Goal: Task Accomplishment & Management: Complete application form

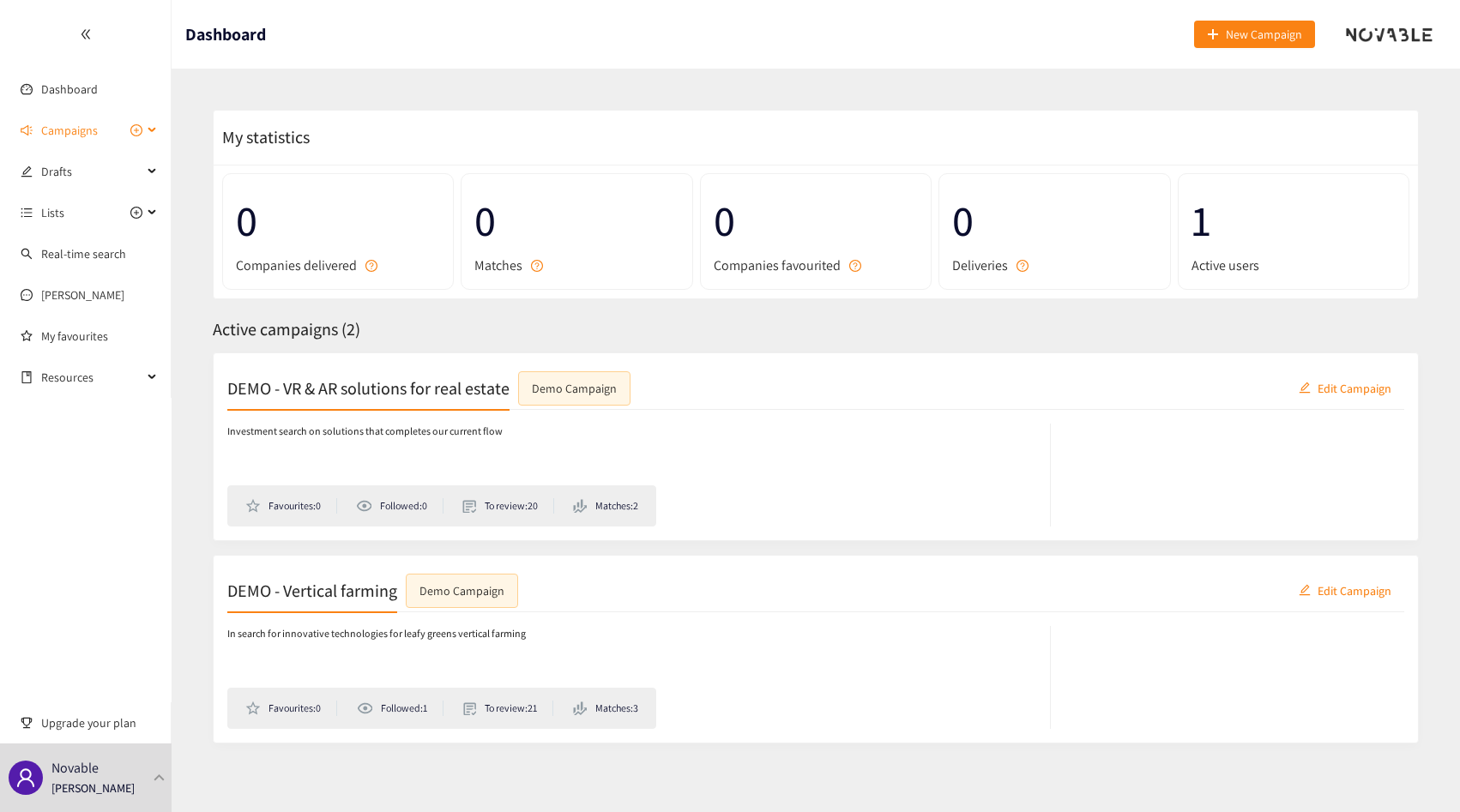
click at [70, 136] on span "Campaigns" at bounding box center [69, 130] width 57 height 34
click at [138, 132] on icon "plus-circle" at bounding box center [136, 130] width 12 height 12
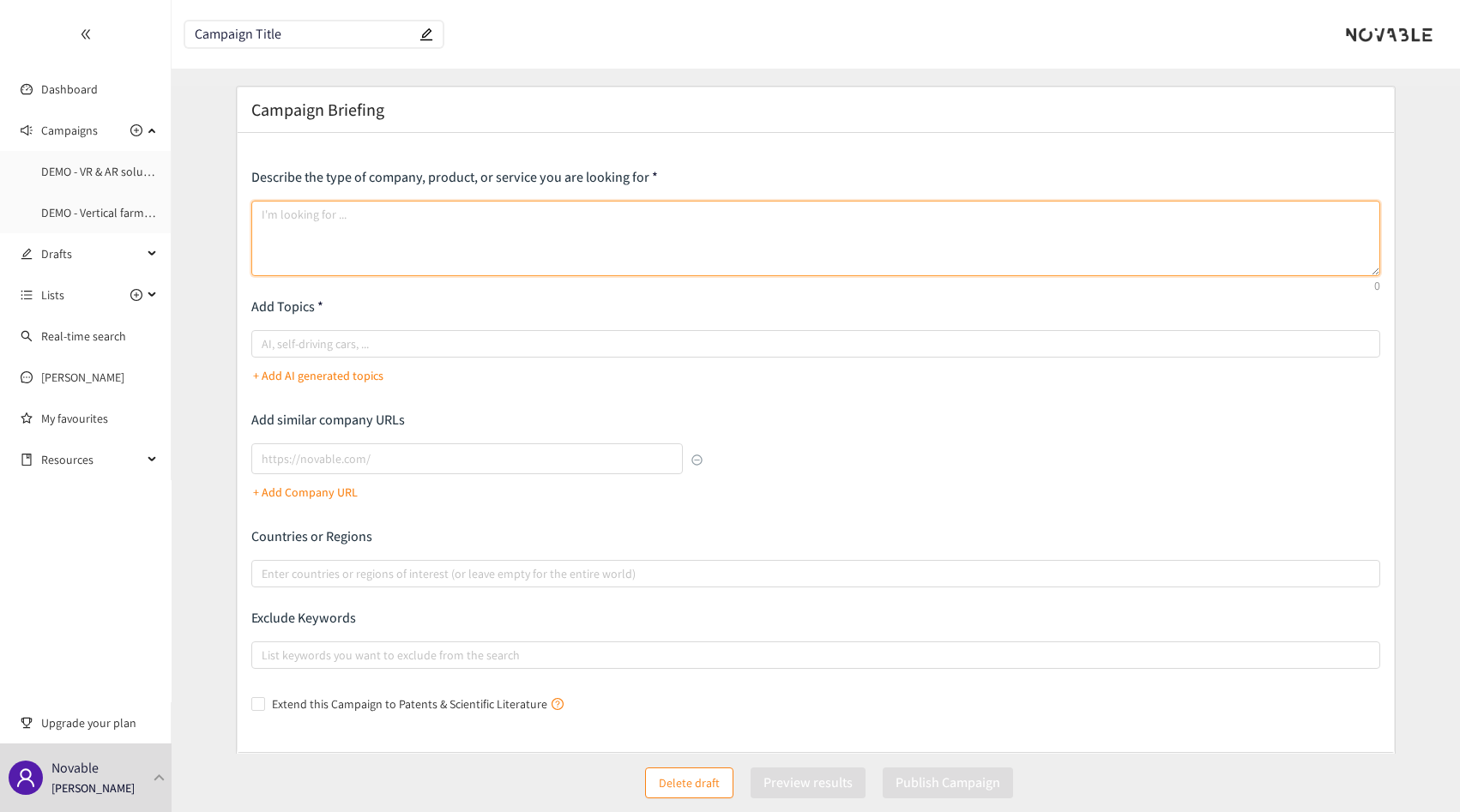
click at [419, 262] on textarea at bounding box center [815, 238] width 1129 height 75
click at [352, 271] on textarea at bounding box center [815, 238] width 1129 height 75
type textarea "T"
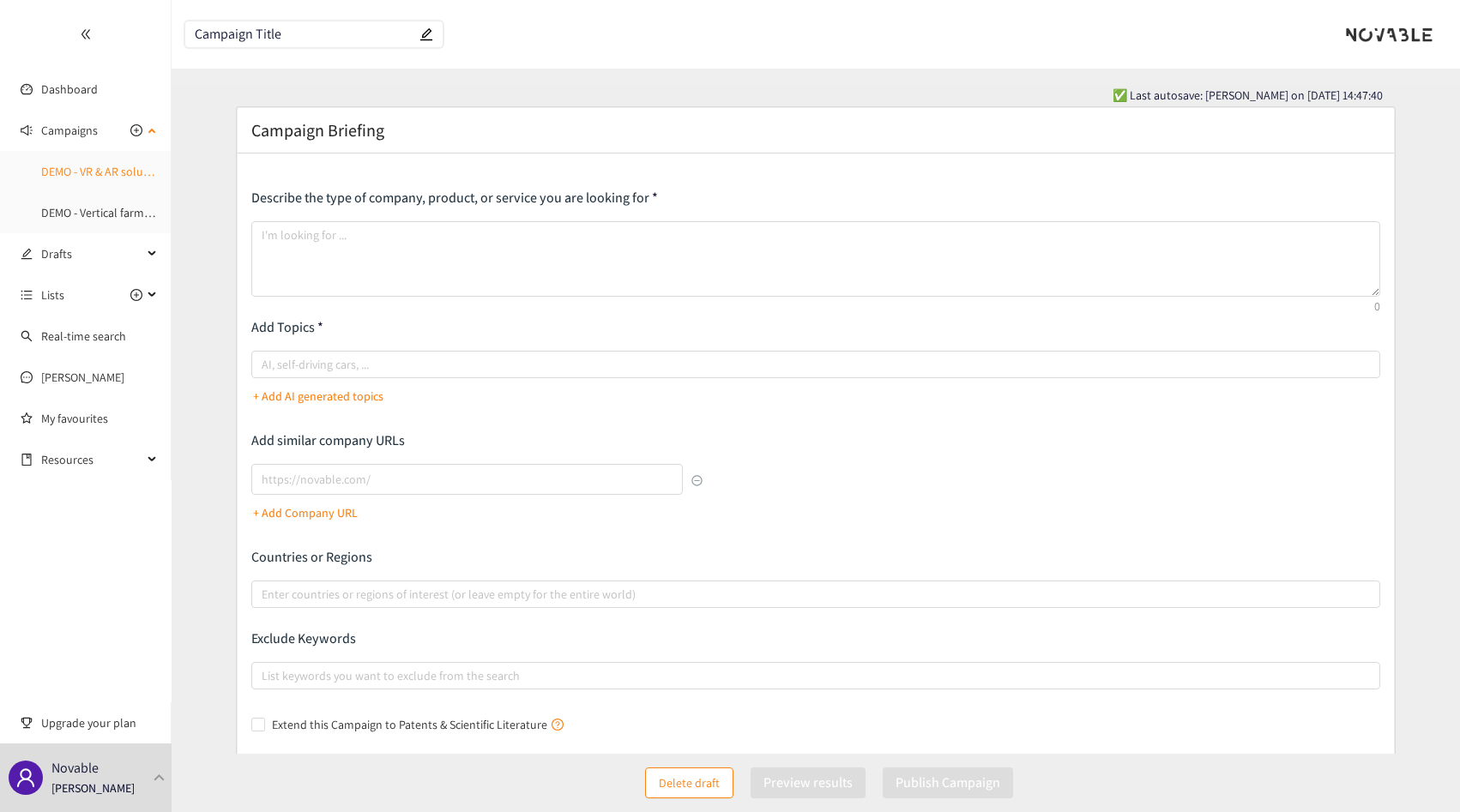
click at [115, 166] on link "DEMO - VR & AR solutions for real estate" at bounding box center [141, 171] width 202 height 16
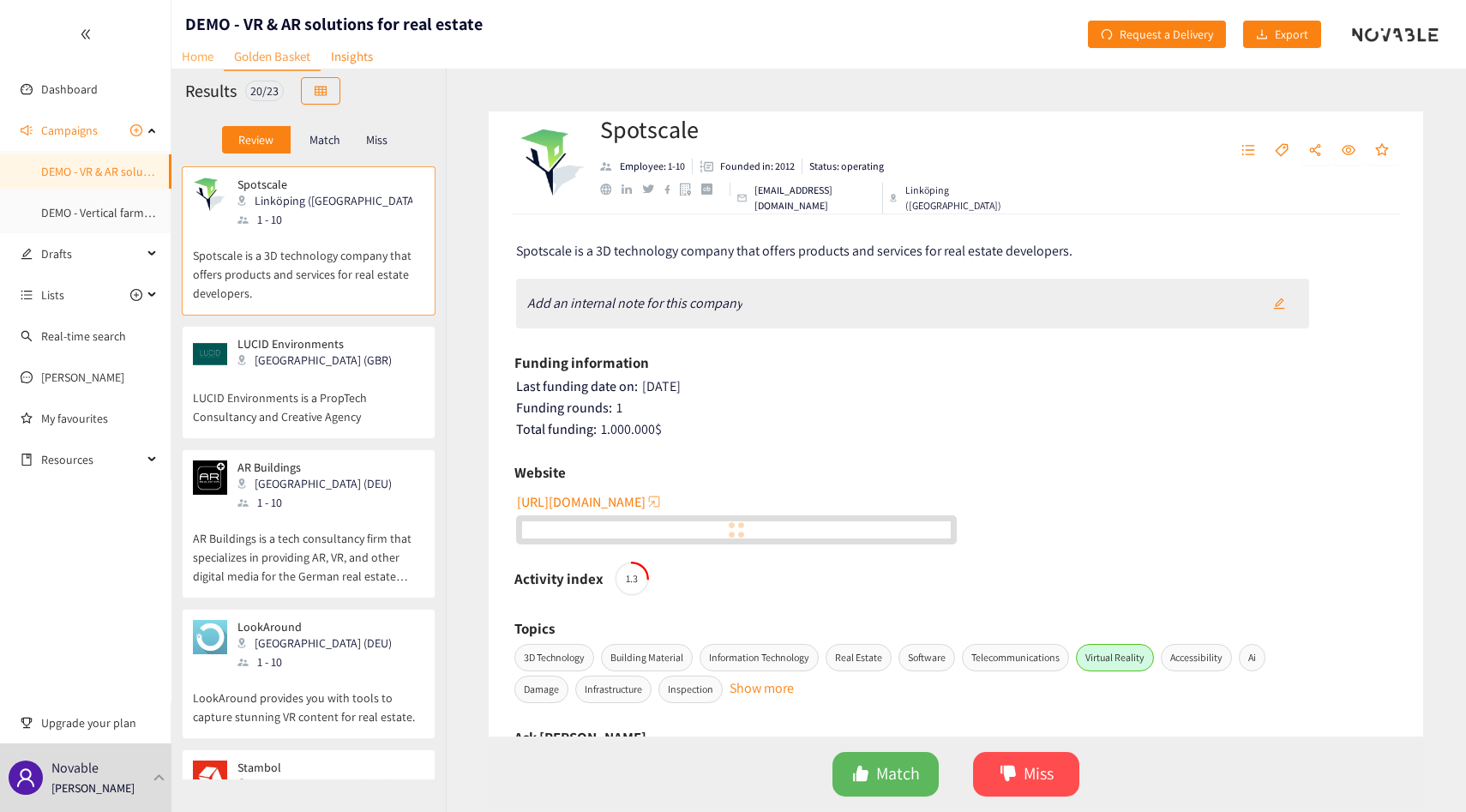
click at [201, 55] on link "Home" at bounding box center [198, 56] width 52 height 27
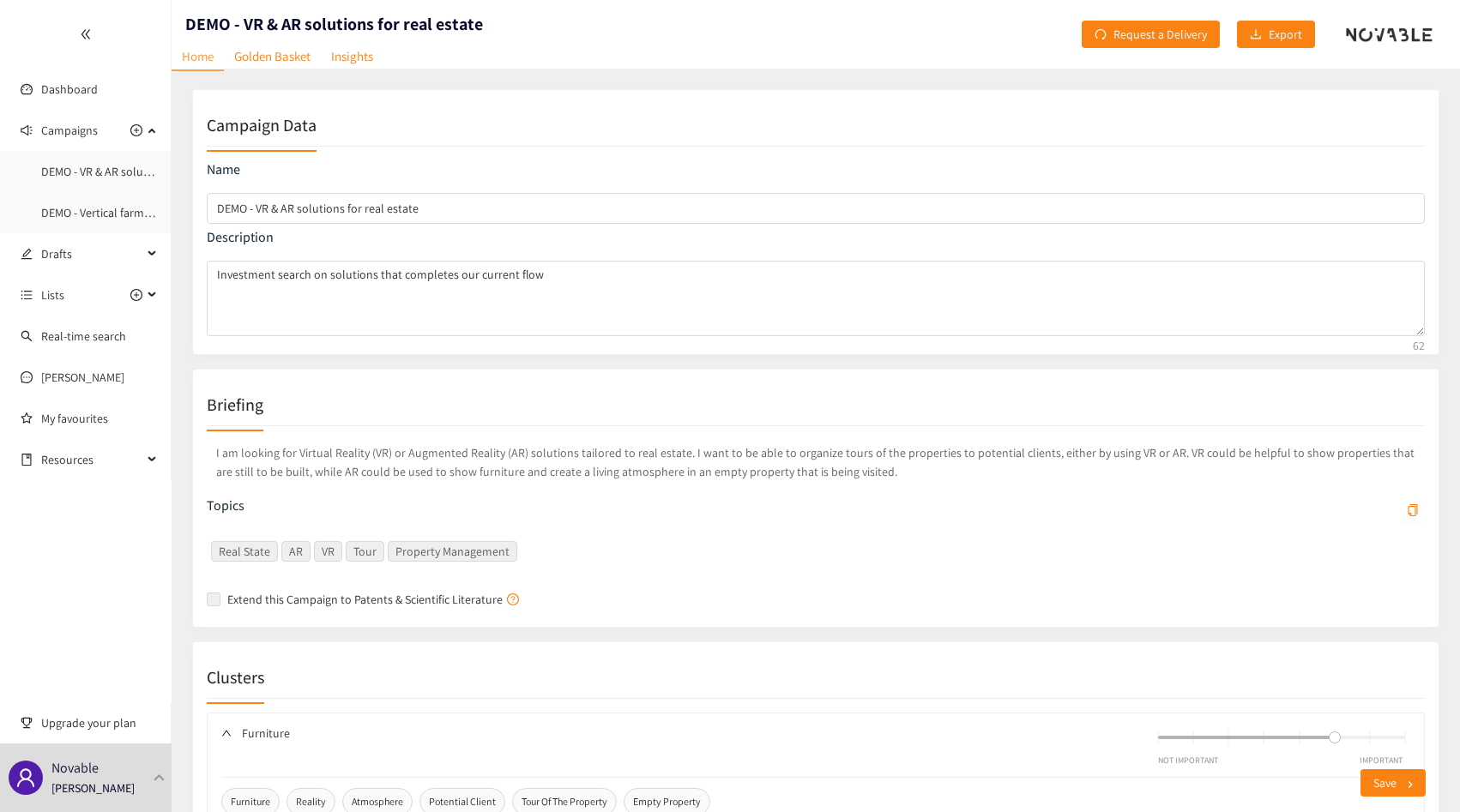
click at [452, 464] on p "I am looking for Virtual Reality (VR) or Augmented Reality (AR) solutions tailo…" at bounding box center [815, 463] width 1218 height 45
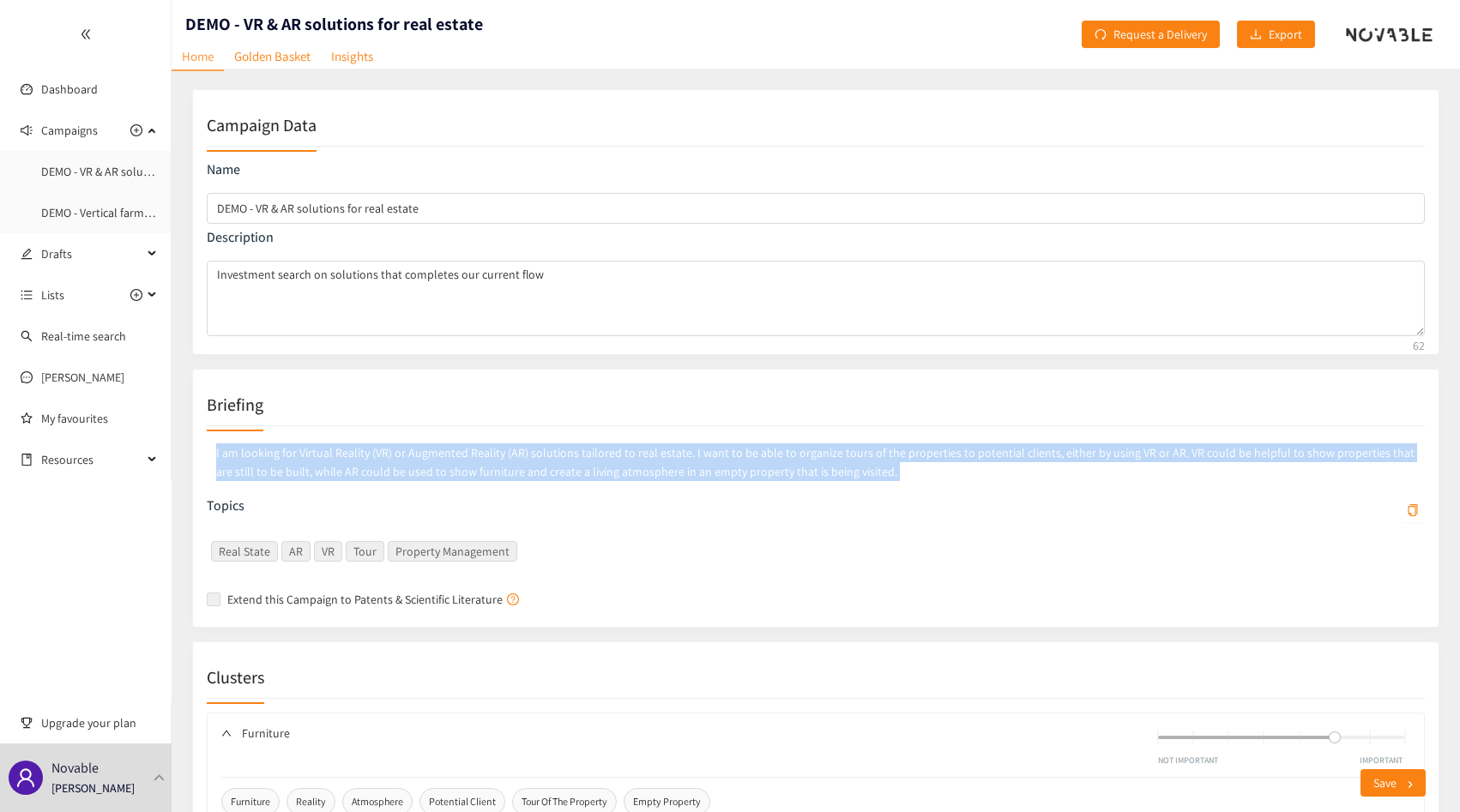
click at [452, 464] on p "I am looking for Virtual Reality (VR) or Augmented Reality (AR) solutions tailo…" at bounding box center [815, 463] width 1218 height 45
copy p "I am looking for Virtual Reality (VR) or Augmented Reality (AR) solutions tailo…"
click at [683, 330] on textarea "Investment search on solutions that completes our current flow" at bounding box center [815, 298] width 1218 height 75
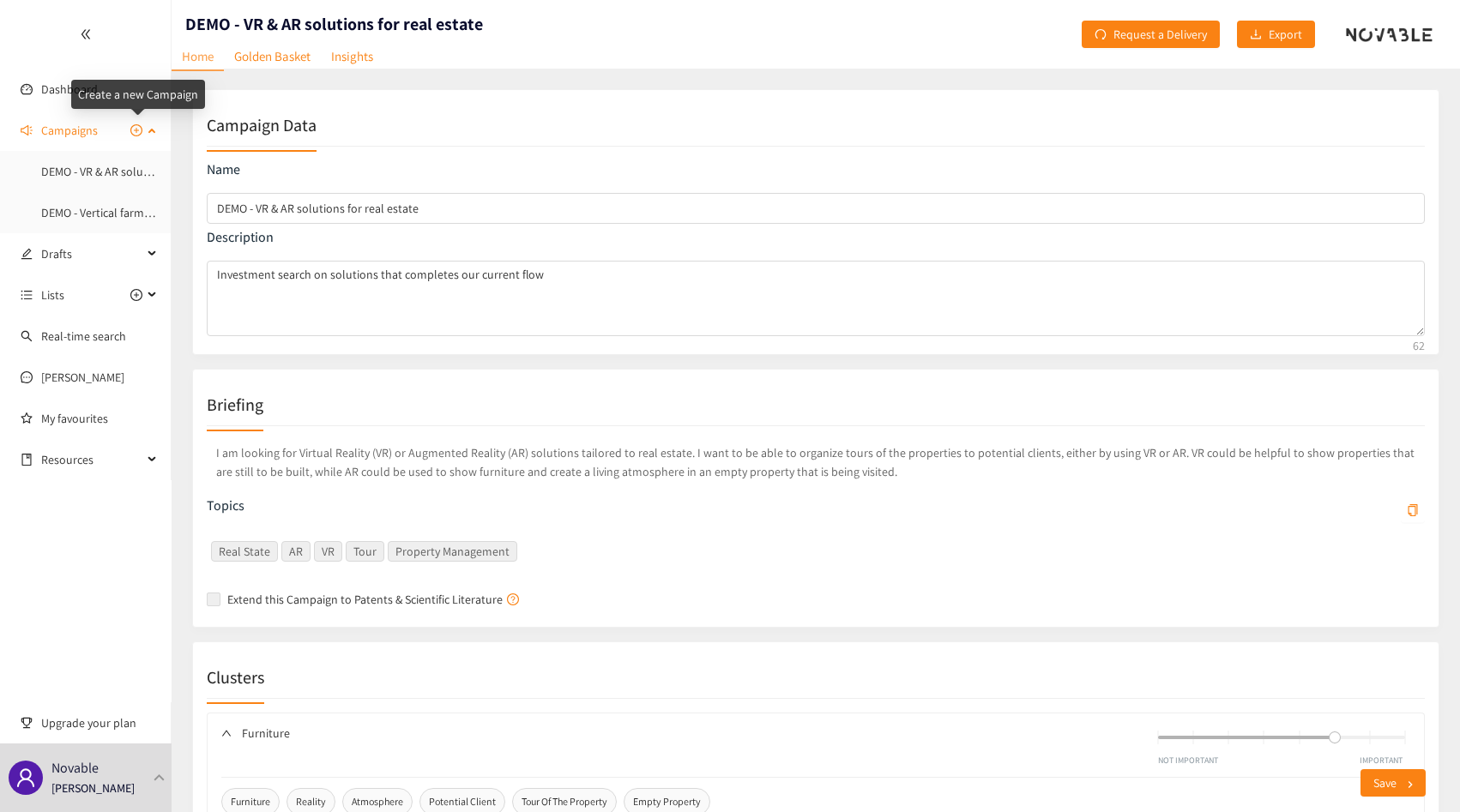
click at [135, 128] on icon "plus-circle" at bounding box center [136, 130] width 12 height 12
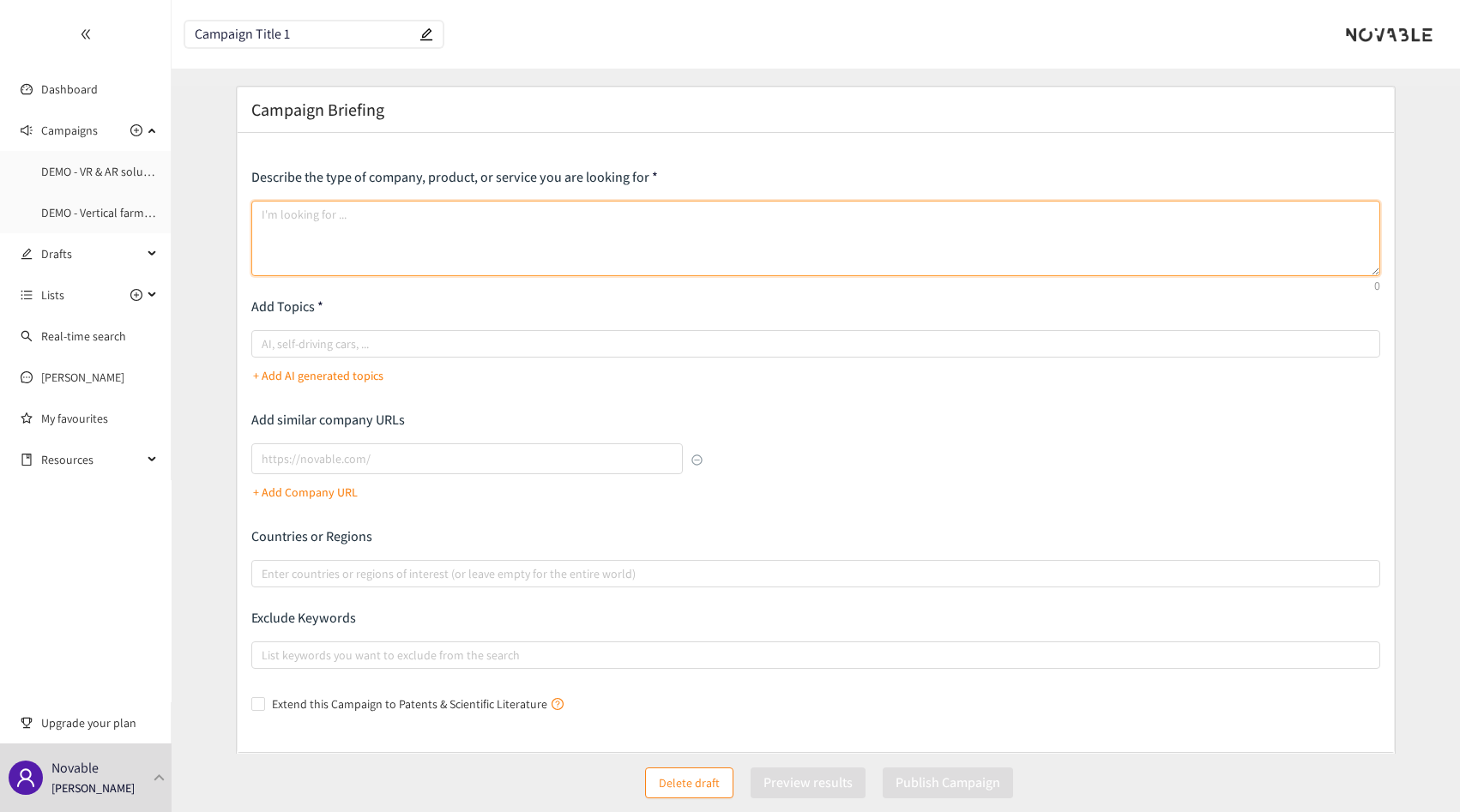
click at [310, 223] on textarea at bounding box center [815, 238] width 1129 height 75
paste textarea "I am looking for Virtual Reality (VR) or Augmented Reality (AR) solutions tailo…"
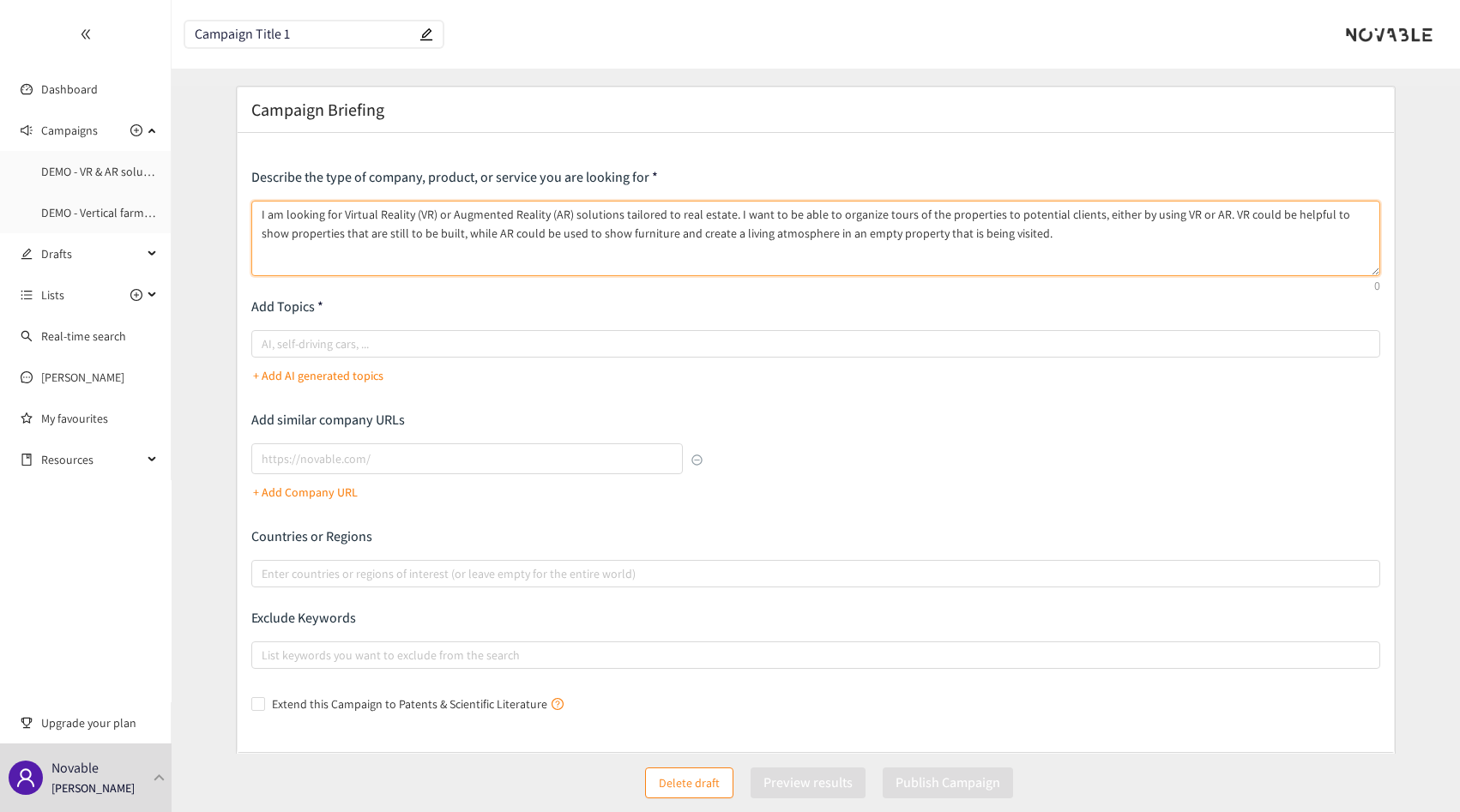
scroll to position [4, 0]
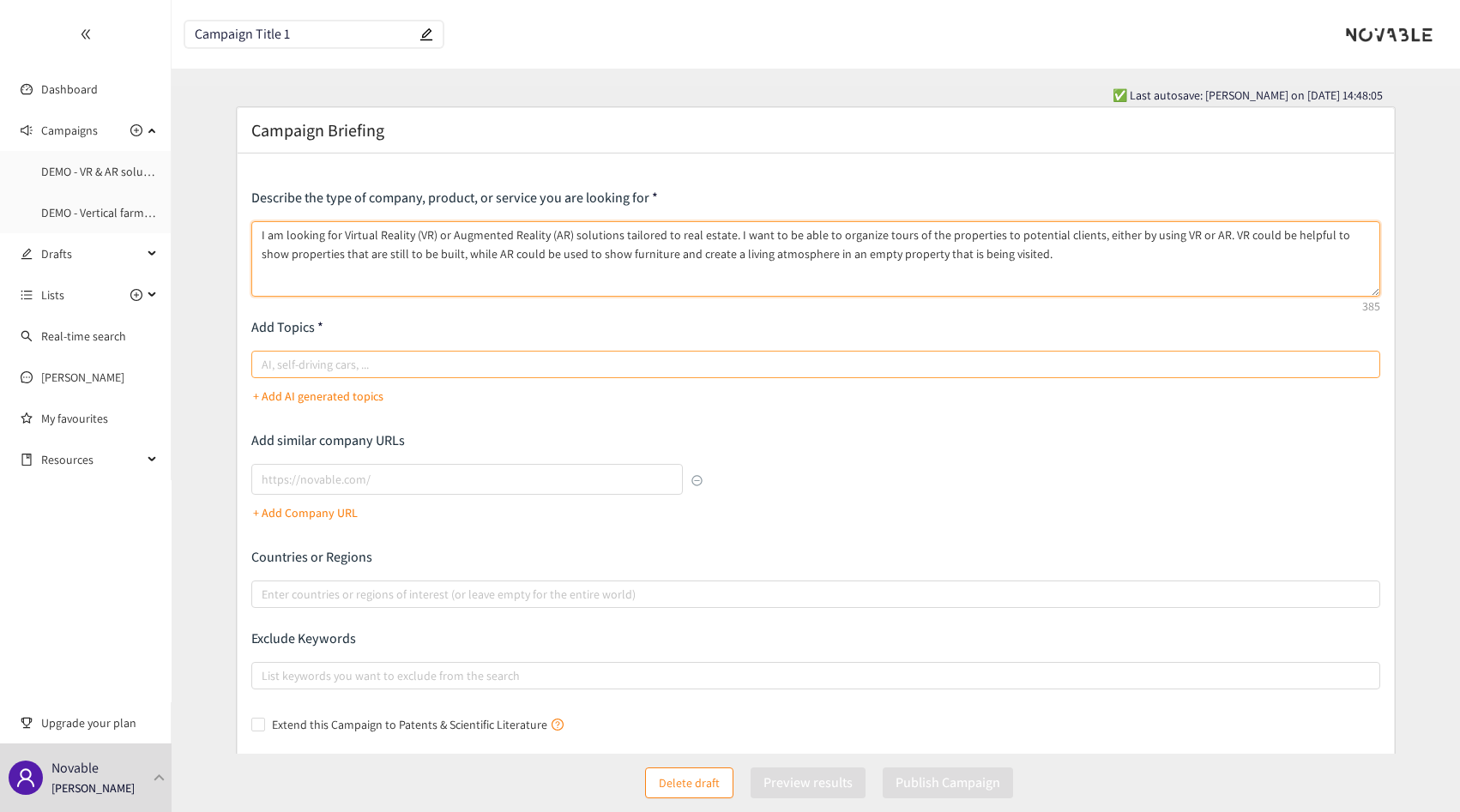
click at [358, 361] on div at bounding box center [807, 364] width 1103 height 20
type textarea "I am looking for Virtual Reality (VR) or Augmented Reality (AR) solutions tailo…"
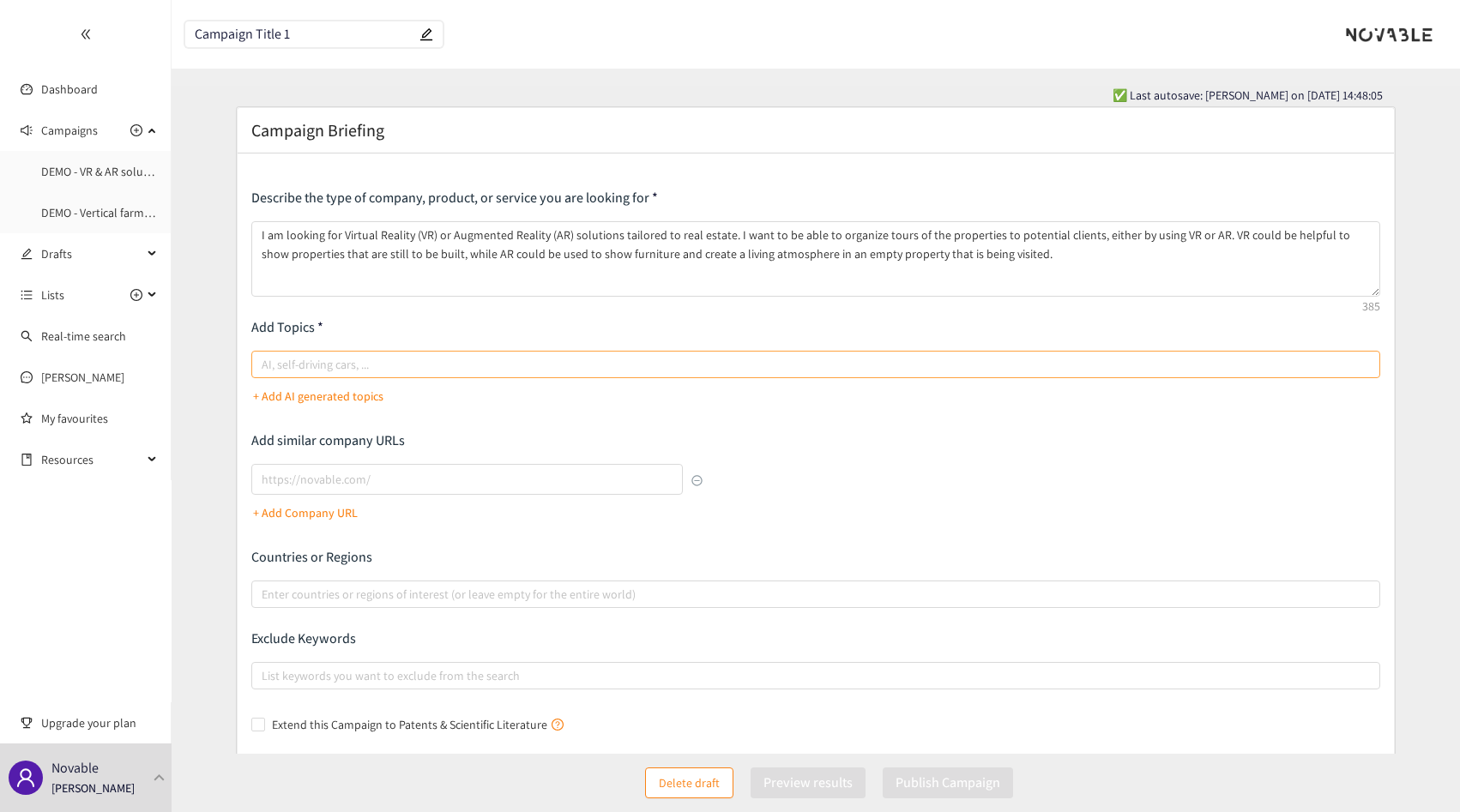
click at [265, 361] on input "AI, self-driving cars, ..." at bounding box center [264, 364] width 4 height 20
click at [335, 398] on p "+ Add AI generated topics" at bounding box center [318, 396] width 130 height 19
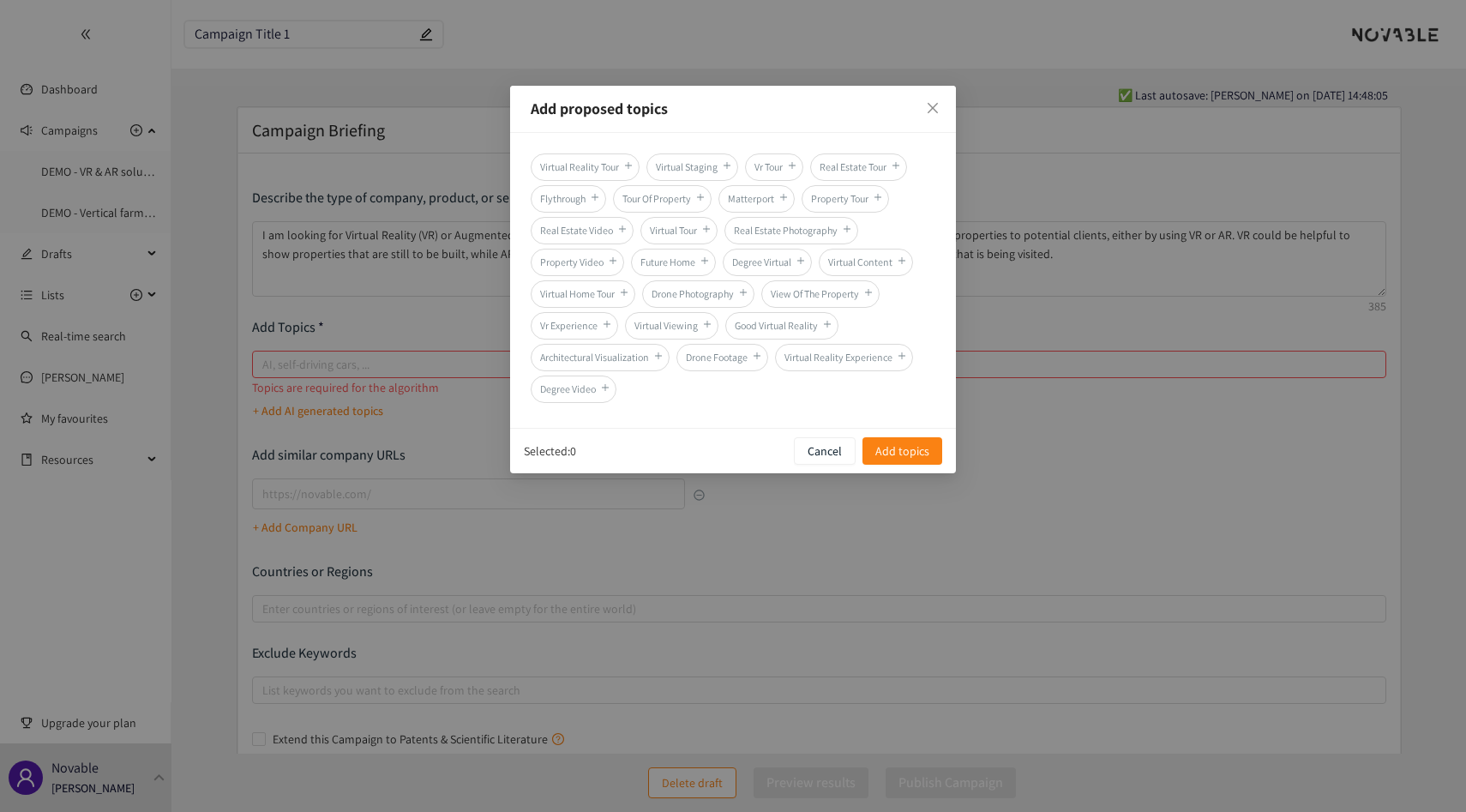
click at [319, 447] on div "Add proposed topics Virtual Reality Tour Virtual Staging Vr Tour Real Estate To…" at bounding box center [733, 406] width 1466 height 812
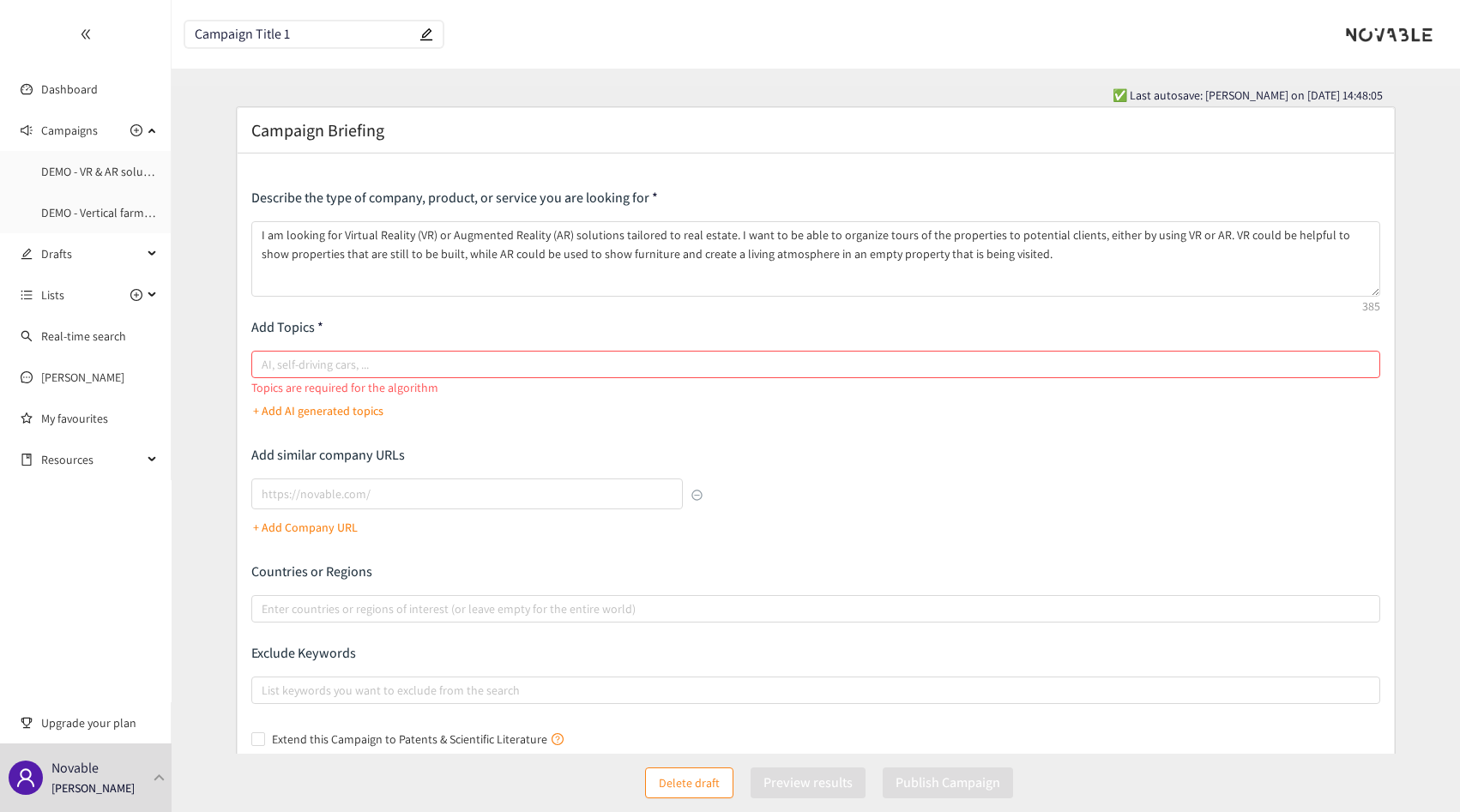
click at [904, 527] on div "Describe the type of company, product, or service you are looking for I am look…" at bounding box center [815, 470] width 1129 height 564
click at [797, 432] on div "Describe the type of company, product, or service you are looking for I am look…" at bounding box center [815, 470] width 1129 height 564
click at [764, 326] on p "Add Topics" at bounding box center [815, 327] width 1129 height 19
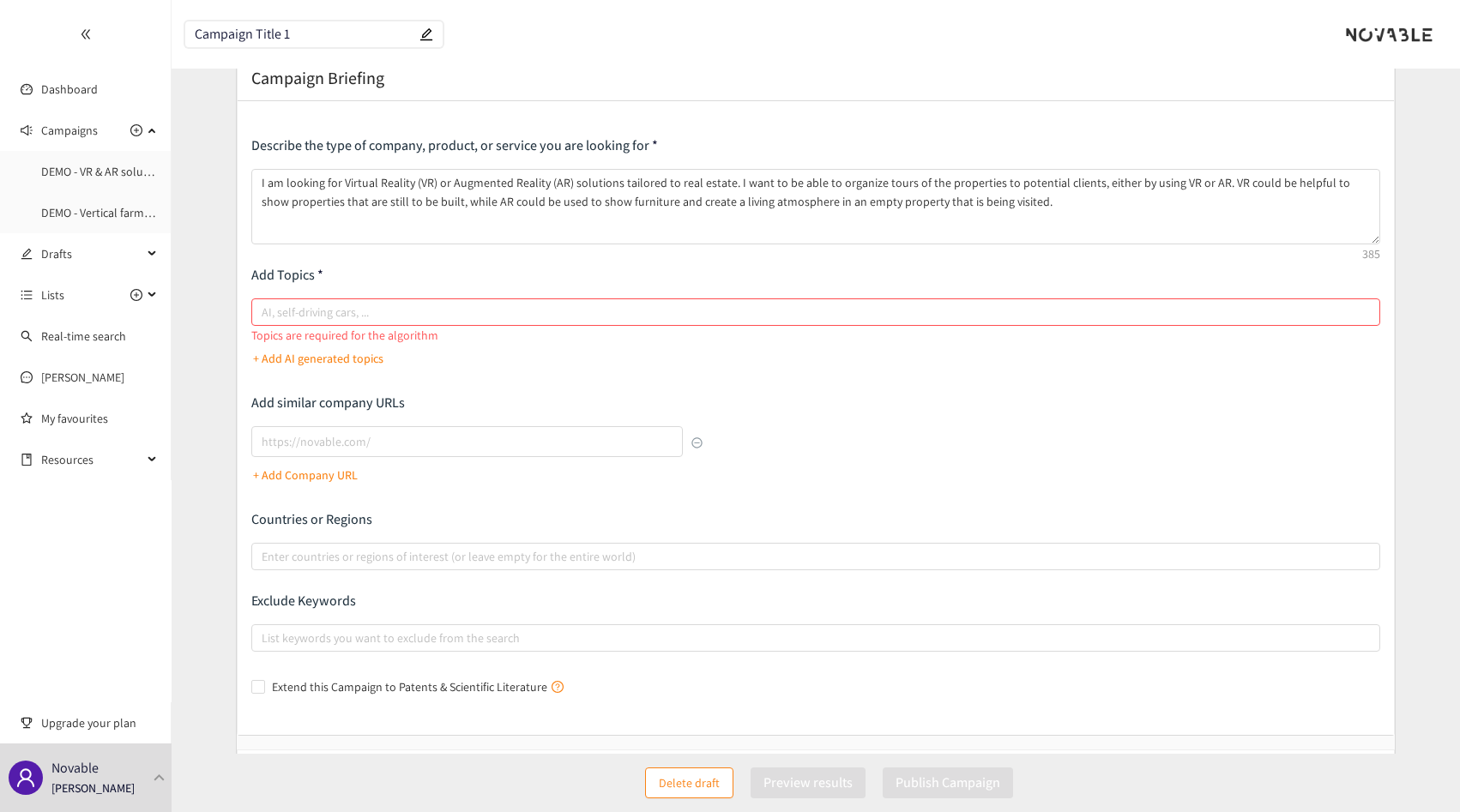
scroll to position [0, 0]
